Goal: Transaction & Acquisition: Purchase product/service

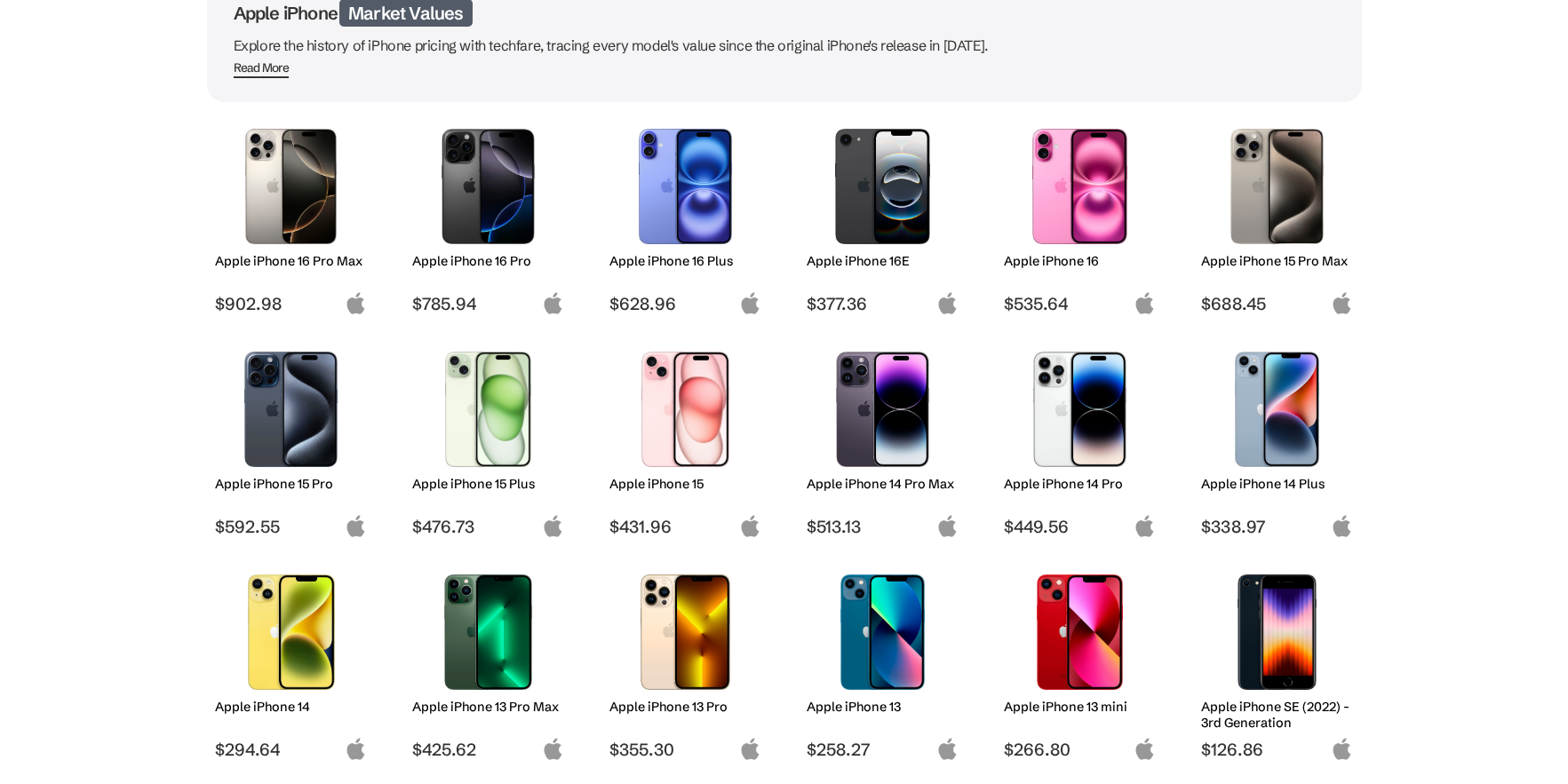
scroll to position [266, 0]
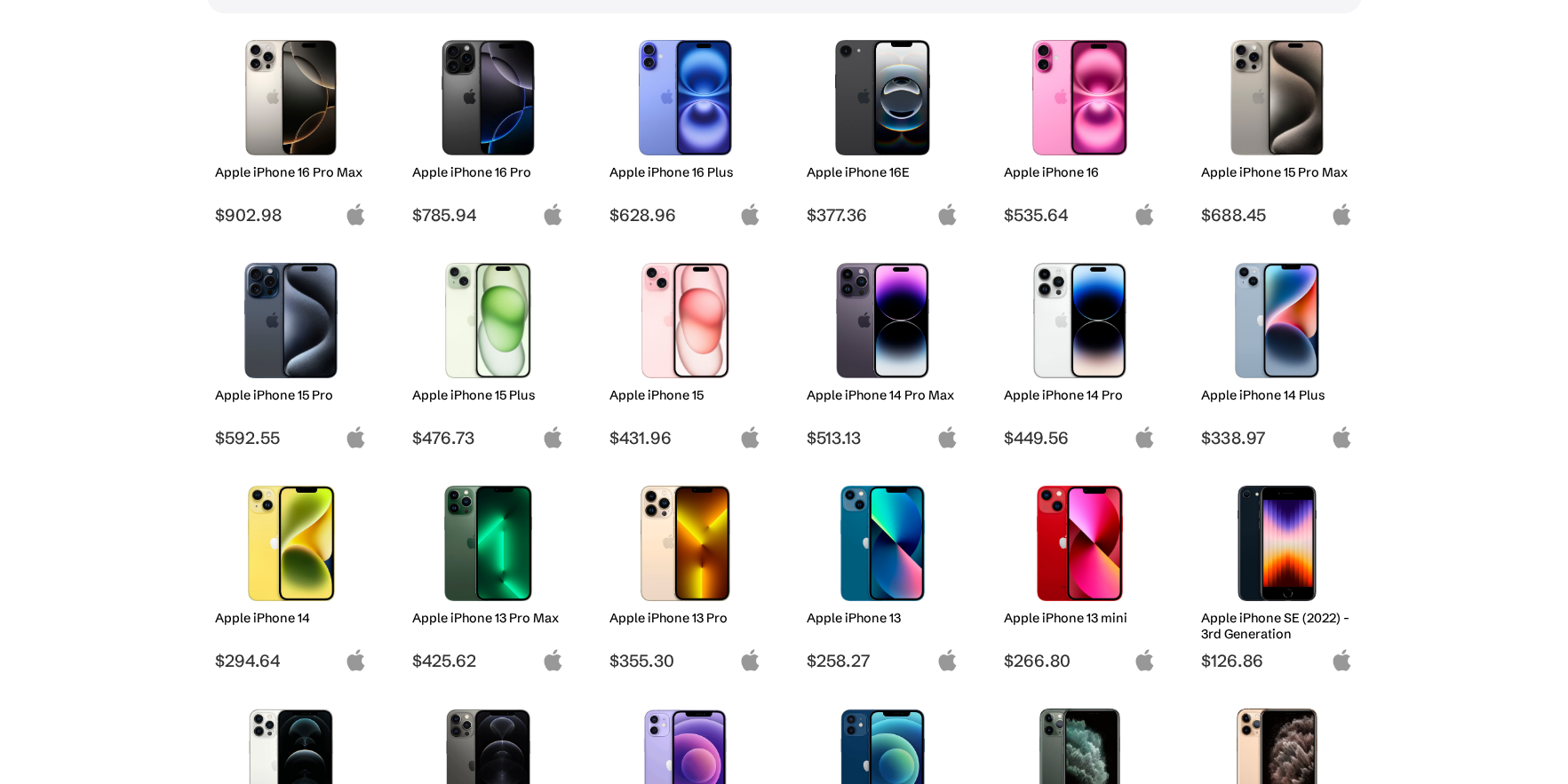
click at [880, 316] on img at bounding box center [882, 320] width 125 height 115
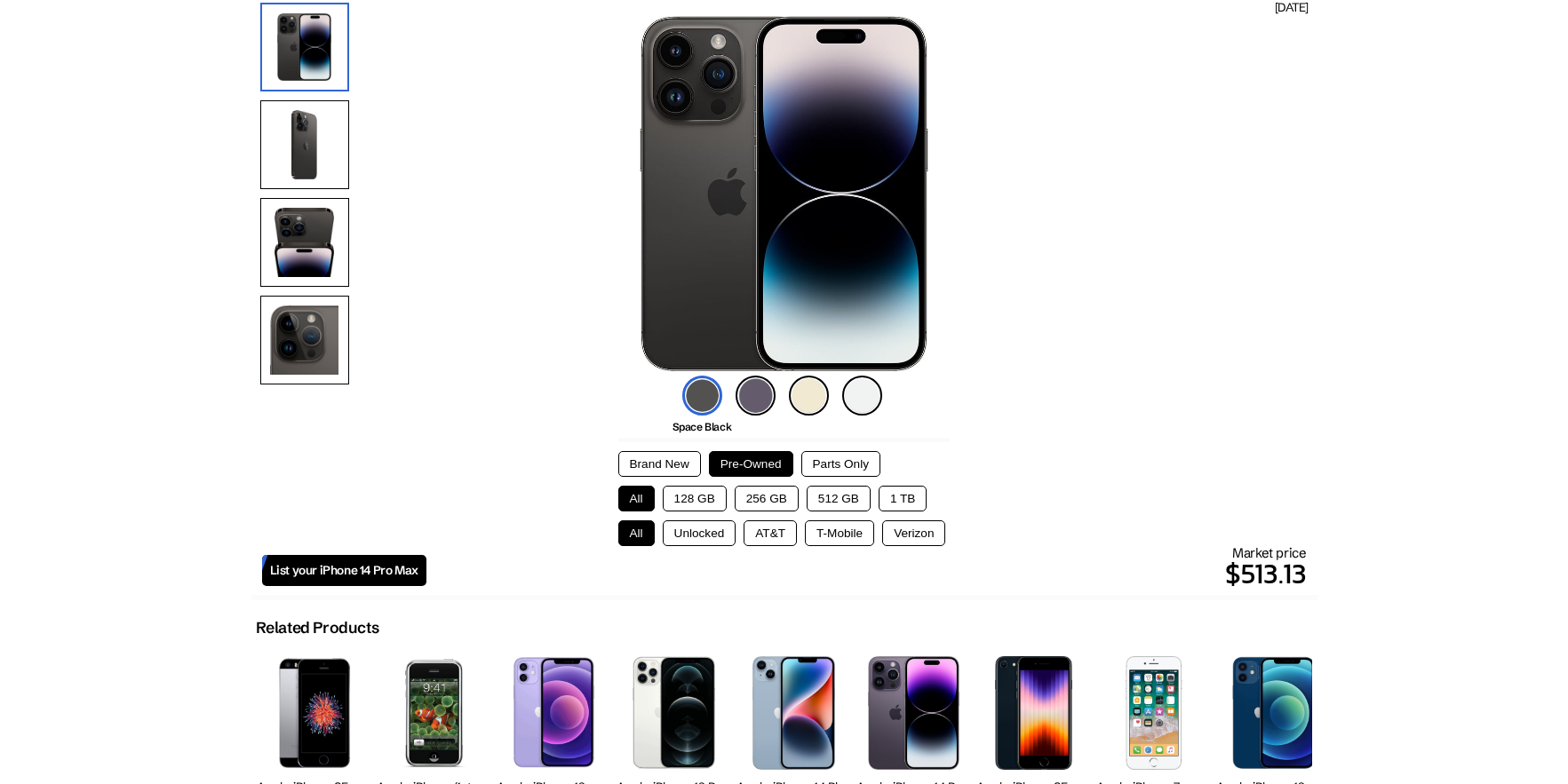
click at [661, 460] on button "Brand New" at bounding box center [659, 464] width 82 height 26
click at [830, 494] on button "512 GB" at bounding box center [838, 499] width 64 height 26
click at [705, 533] on button "Unlocked" at bounding box center [699, 533] width 74 height 26
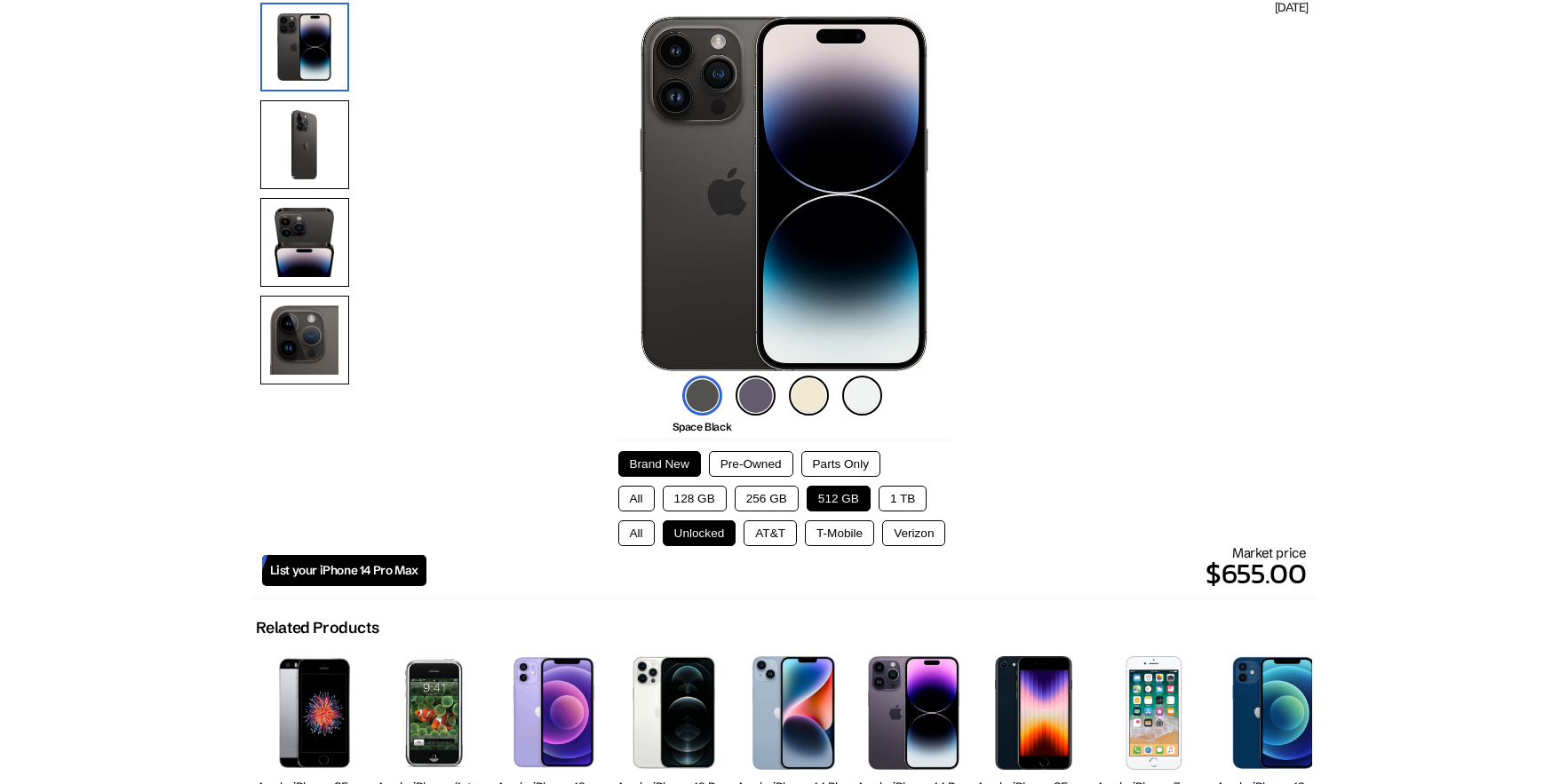
click at [762, 457] on button "Pre-Owned" at bounding box center [751, 464] width 84 height 26
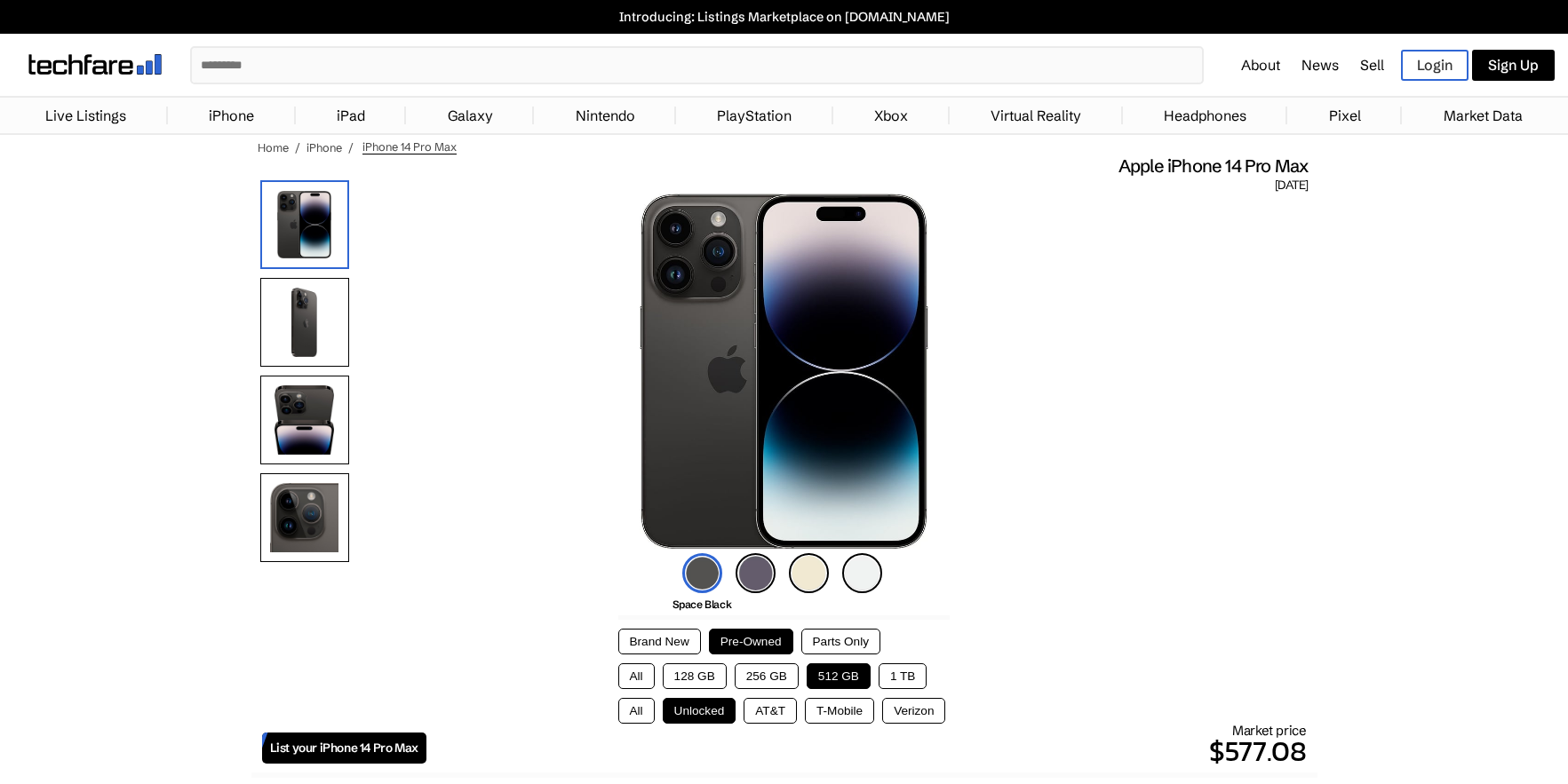
click at [232, 105] on link "iPhone" at bounding box center [231, 115] width 63 height 36
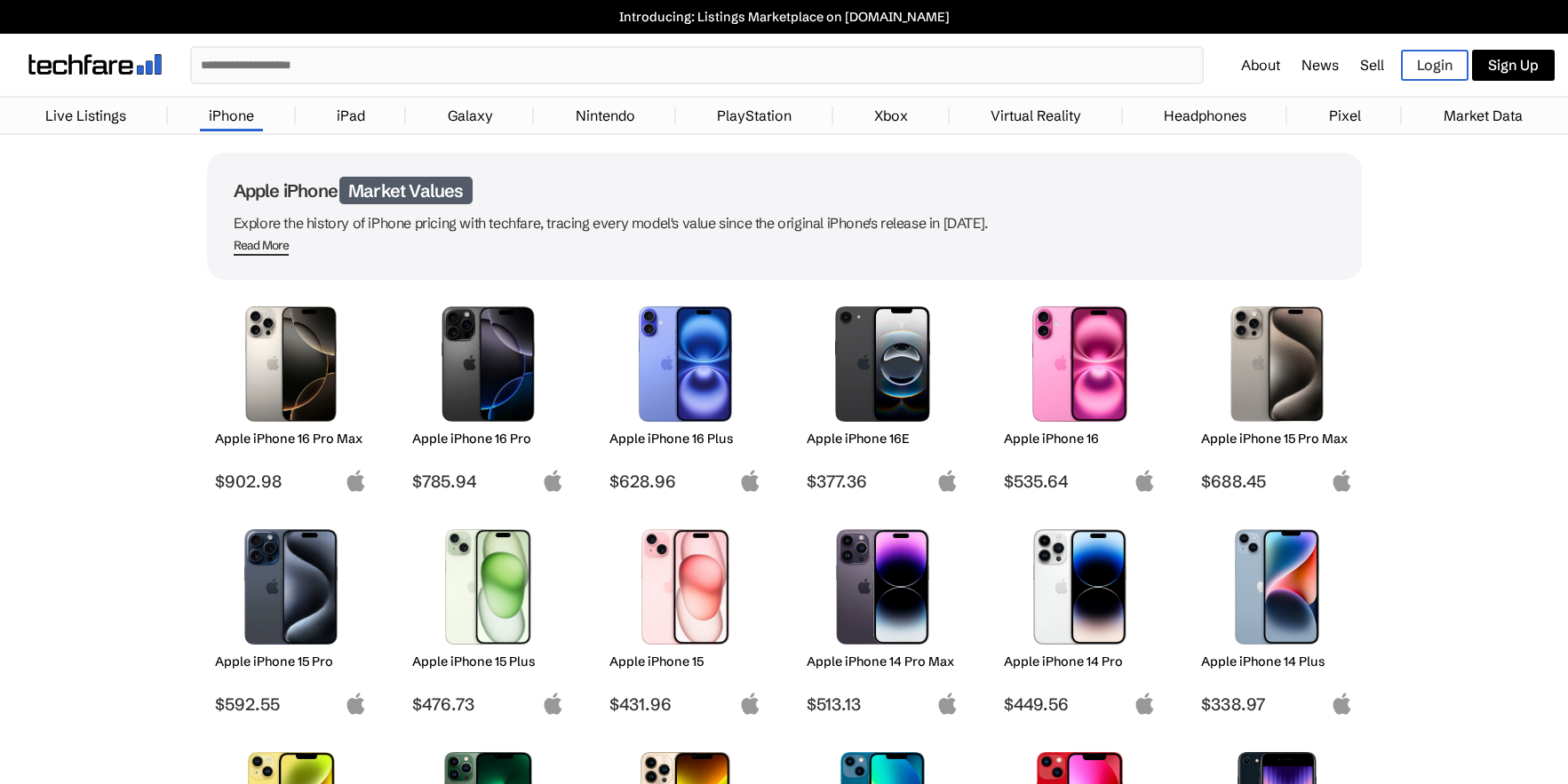
click at [301, 372] on img at bounding box center [290, 364] width 125 height 115
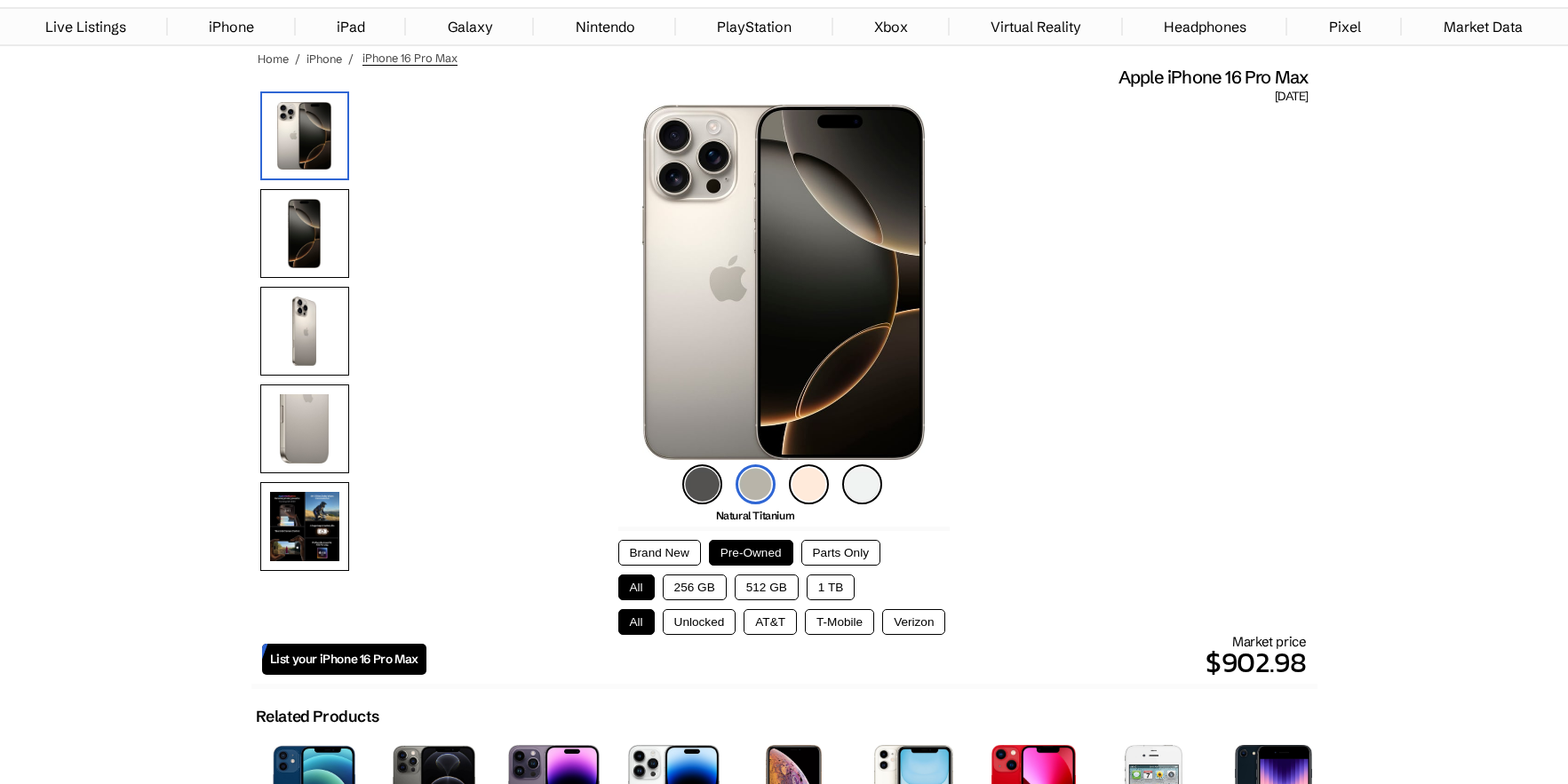
click at [781, 591] on button "512 GB" at bounding box center [766, 587] width 64 height 26
click at [704, 625] on button "Unlocked" at bounding box center [699, 622] width 74 height 26
click at [867, 478] on img at bounding box center [862, 485] width 40 height 40
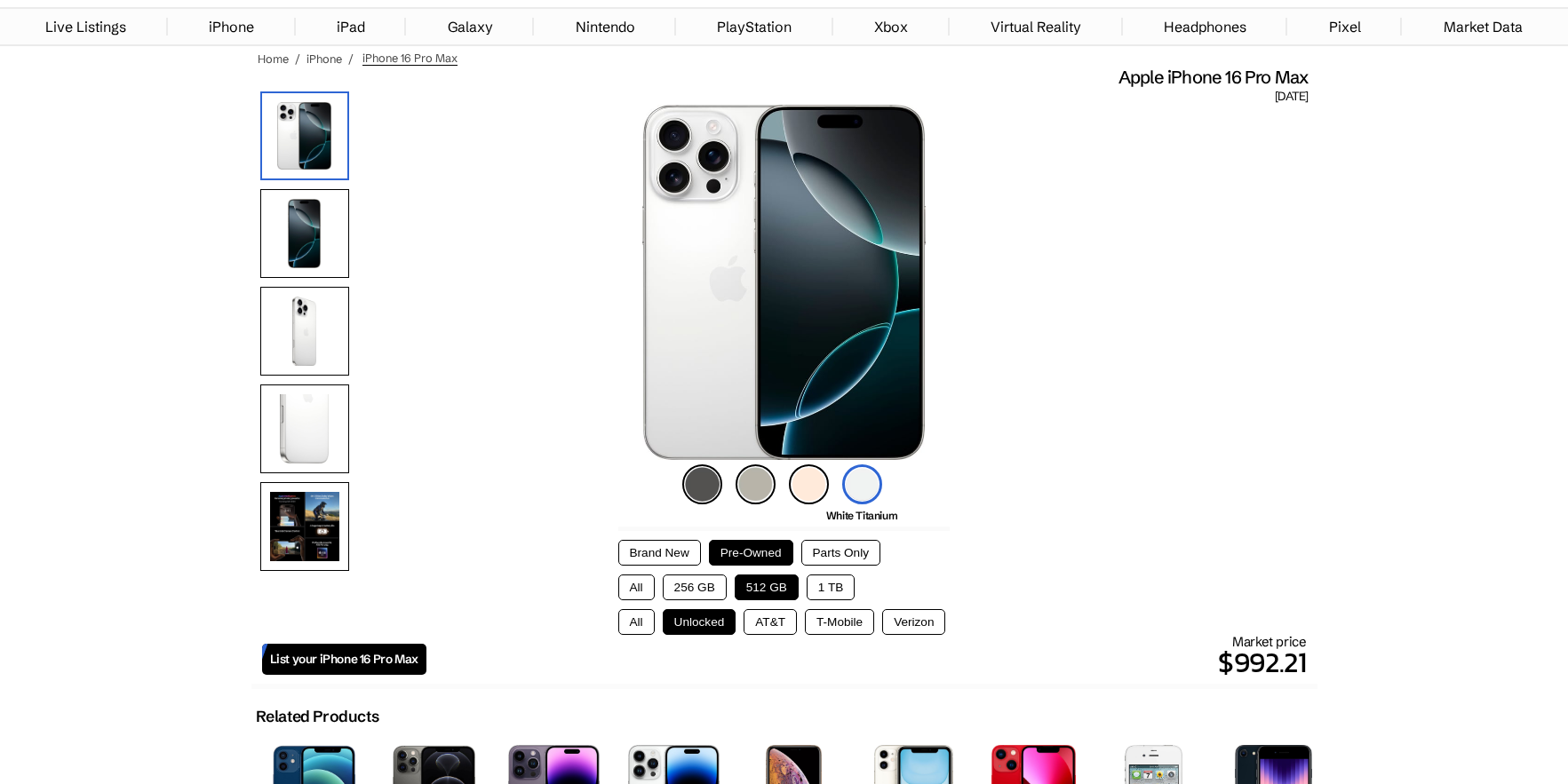
click at [690, 482] on img at bounding box center [702, 485] width 40 height 40
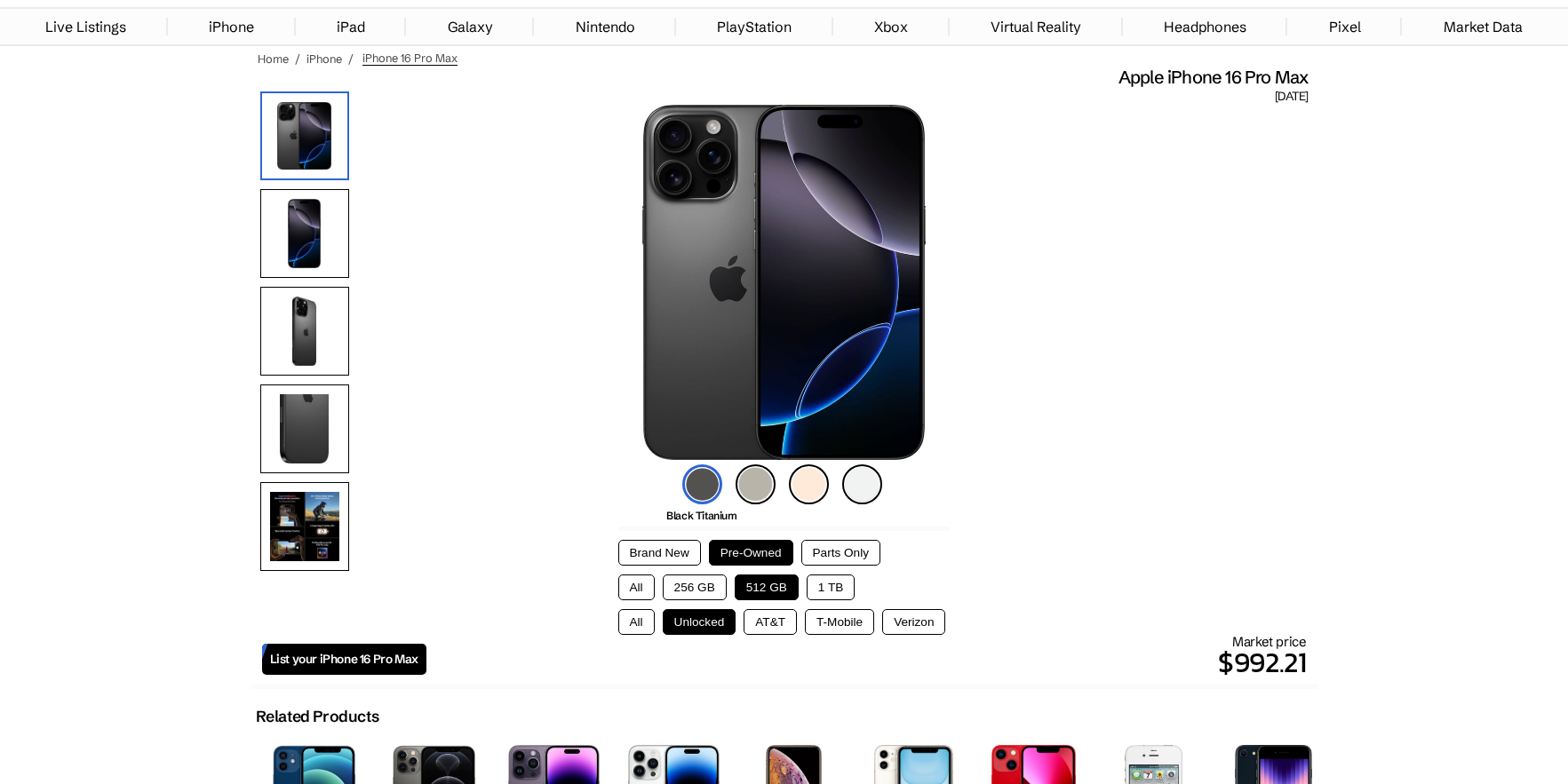
click at [807, 489] on img at bounding box center [809, 485] width 40 height 40
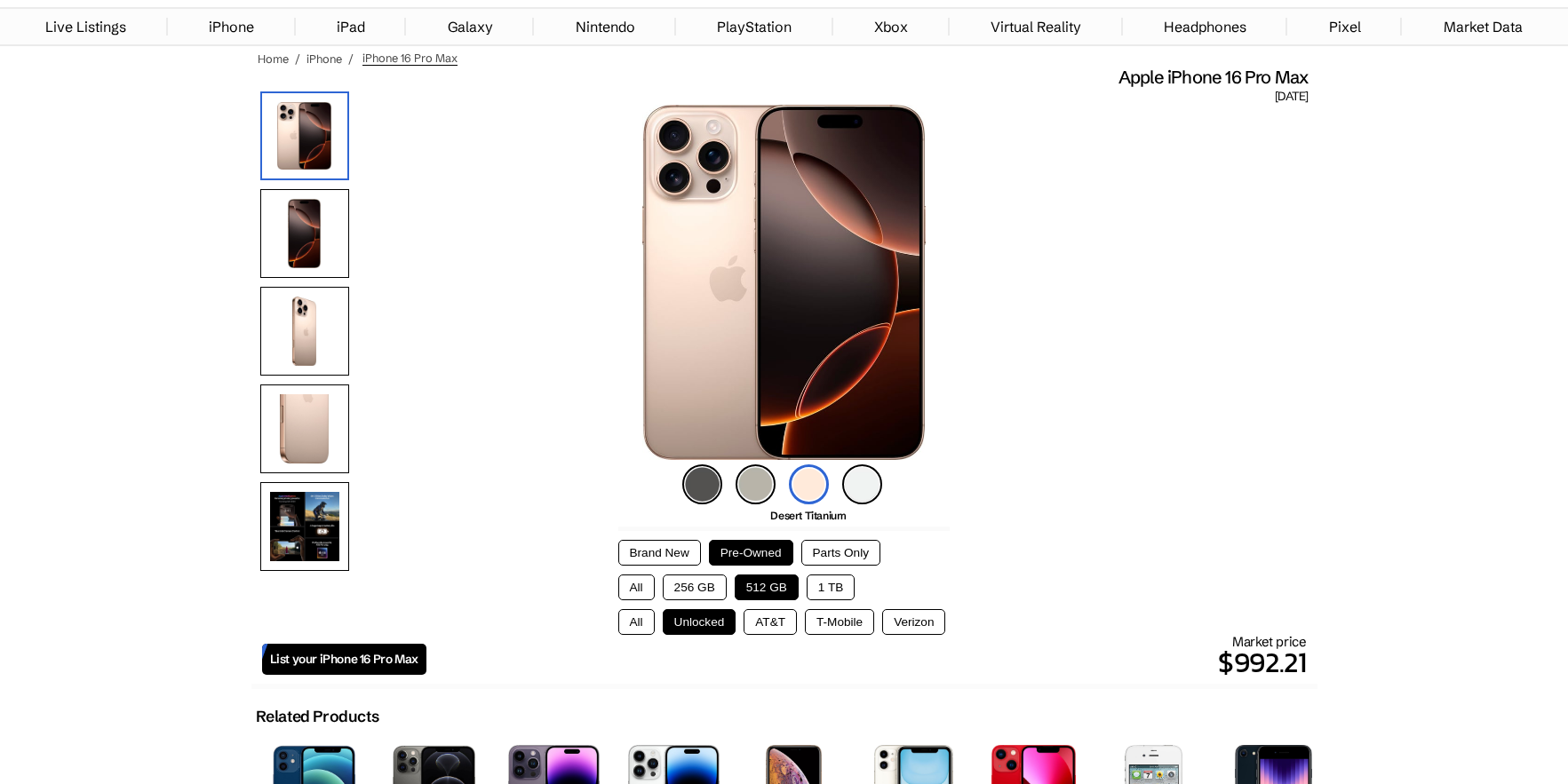
click at [863, 555] on button "Parts Only" at bounding box center [840, 553] width 79 height 26
click at [756, 549] on button "Pre-Owned" at bounding box center [751, 553] width 84 height 26
click at [834, 585] on button "1 TB" at bounding box center [830, 587] width 48 height 26
click at [764, 549] on button "Pre-Owned" at bounding box center [751, 553] width 84 height 26
click at [780, 581] on button "512 GB" at bounding box center [766, 587] width 64 height 26
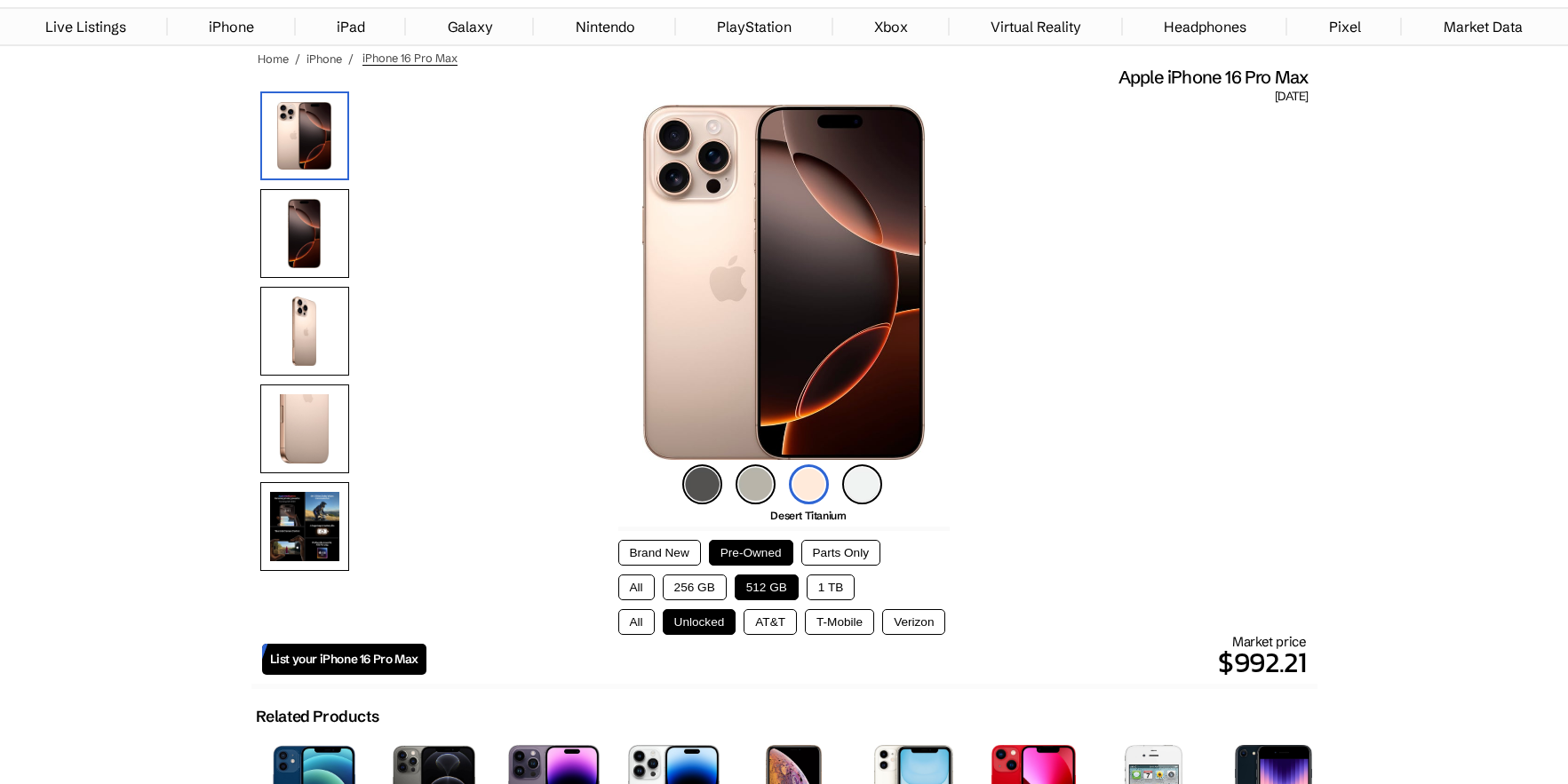
click at [710, 582] on button "256 GB" at bounding box center [695, 587] width 64 height 26
click at [754, 581] on button "512 GB" at bounding box center [766, 587] width 64 height 26
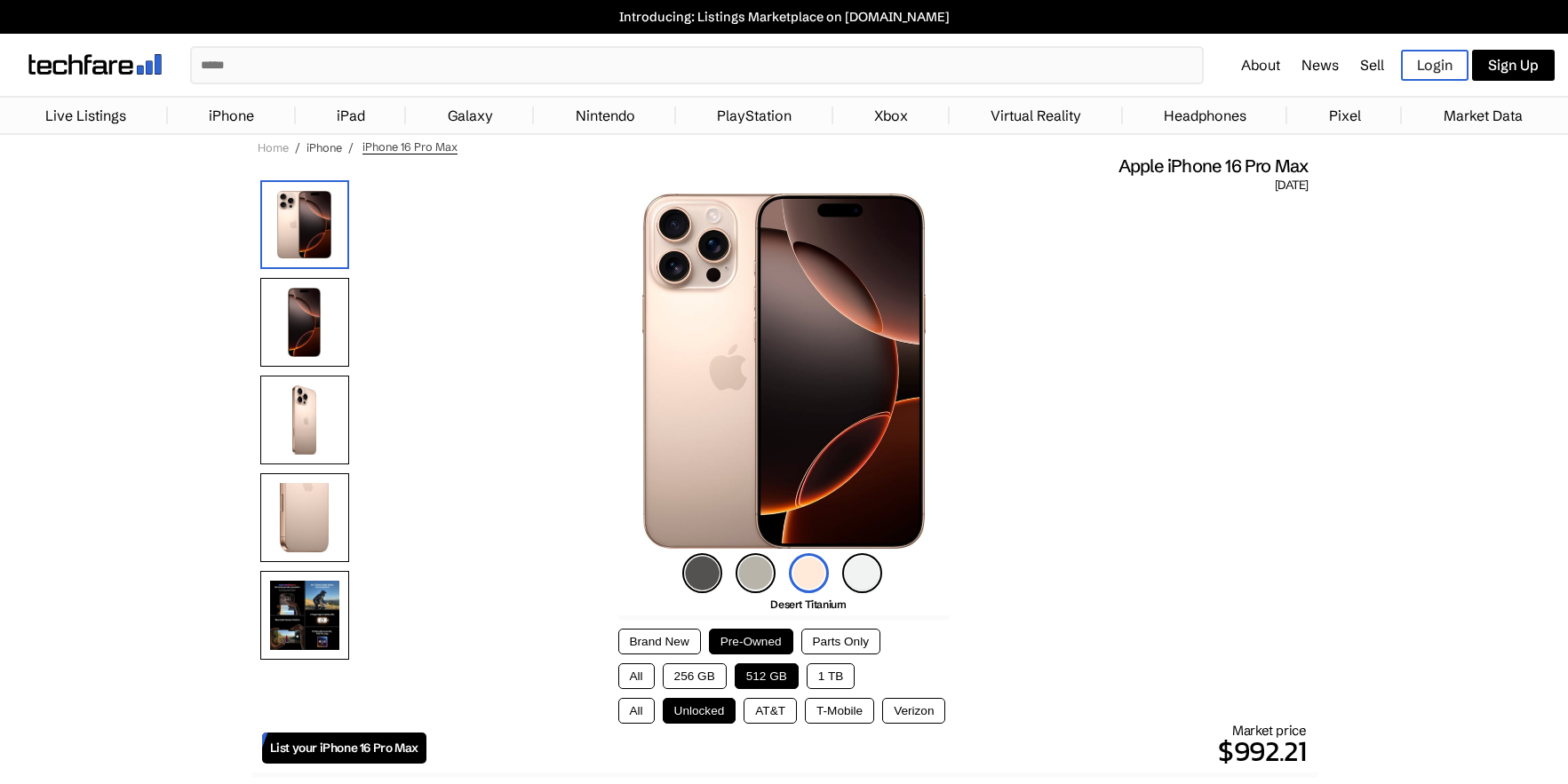
click at [272, 146] on link "Home" at bounding box center [273, 147] width 31 height 15
